Goal: Find specific fact: Find specific fact

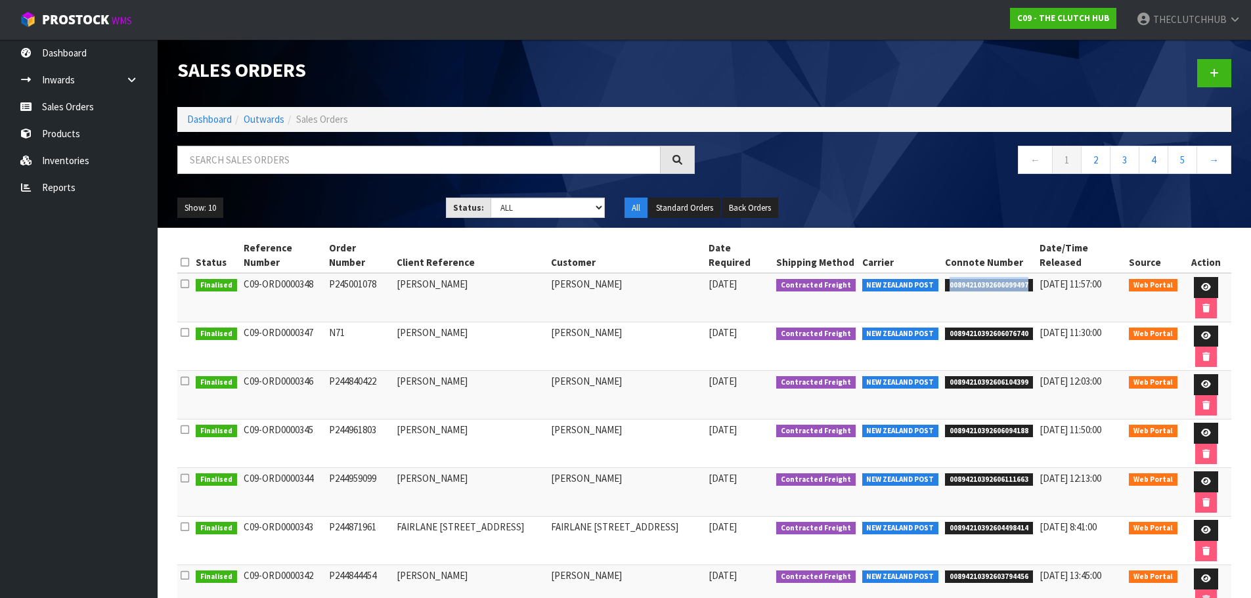
drag, startPoint x: 1021, startPoint y: 269, endPoint x: 944, endPoint y: 274, distance: 77.0
click at [945, 279] on span "00894210392606099497" at bounding box center [989, 285] width 88 height 13
copy span "00894210392606099497"
drag, startPoint x: 1022, startPoint y: 356, endPoint x: 943, endPoint y: 357, distance: 78.2
click at [945, 425] on span "00894210392606094188" at bounding box center [989, 431] width 88 height 13
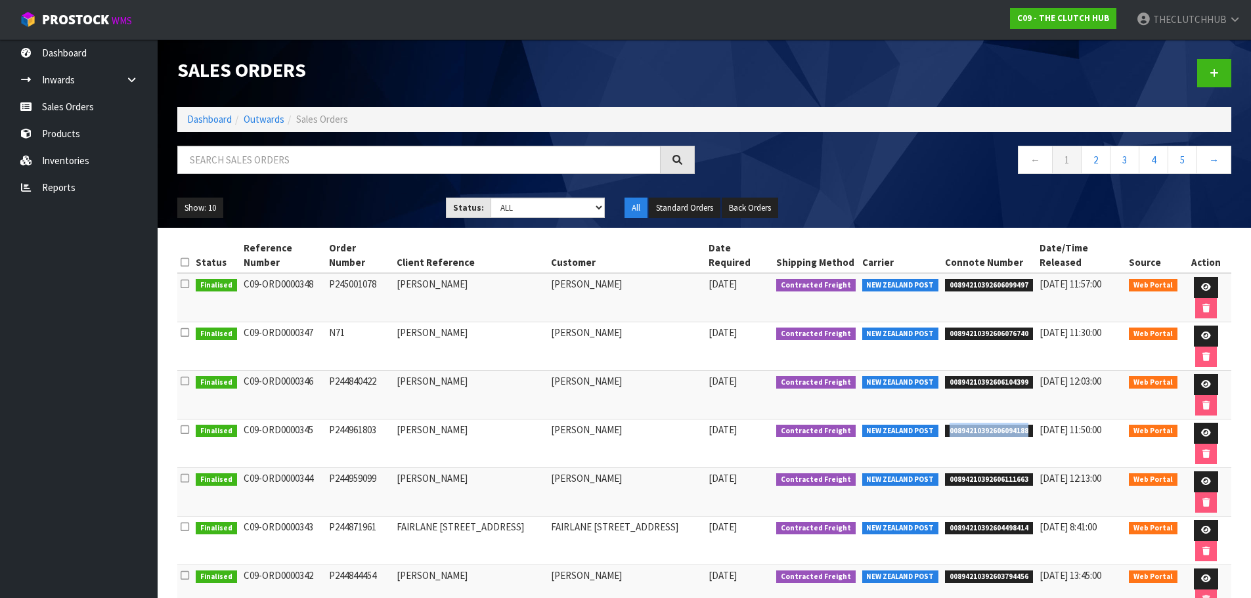
copy span "00894210392606094188"
drag, startPoint x: 1020, startPoint y: 386, endPoint x: 943, endPoint y: 386, distance: 76.9
click at [945, 474] on span "00894210392606111663" at bounding box center [989, 480] width 88 height 13
copy span "00894210392606111663"
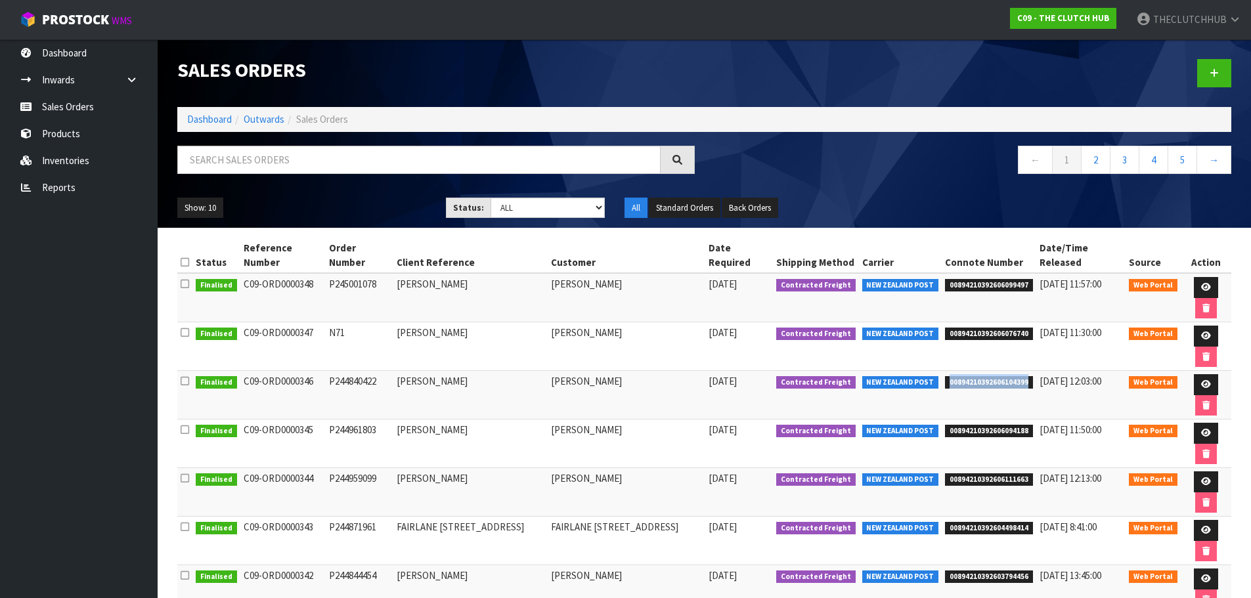
drag, startPoint x: 1022, startPoint y: 325, endPoint x: 943, endPoint y: 328, distance: 78.9
click at [945, 376] on span "00894210392606104399" at bounding box center [989, 382] width 88 height 13
copy span "00894210392606104399"
